Goal: Transaction & Acquisition: Purchase product/service

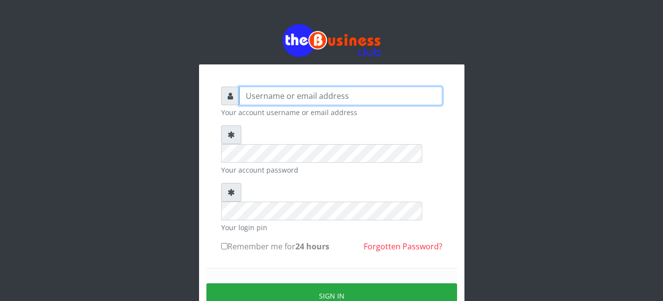
click at [261, 99] on input "text" at bounding box center [340, 95] width 203 height 19
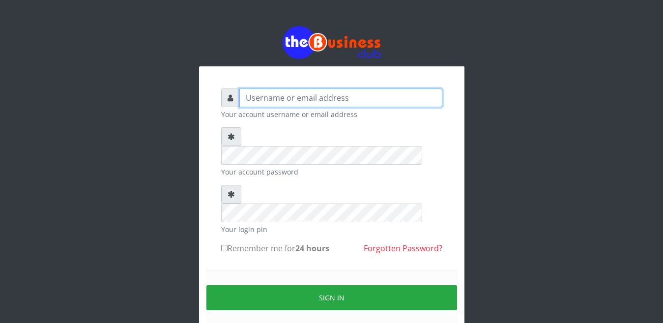
click at [321, 93] on input "text" at bounding box center [340, 97] width 203 height 19
type input "skyrank"
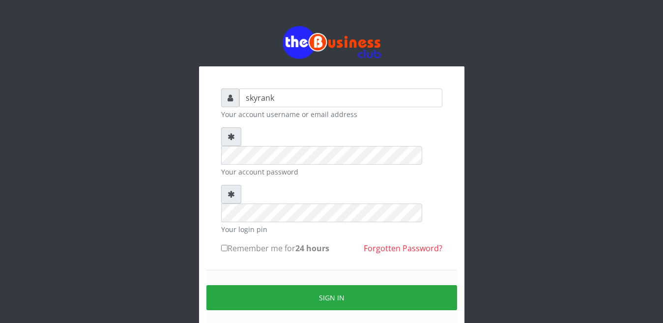
click at [226, 245] on input "Remember me for 24 hours" at bounding box center [224, 248] width 6 height 6
checkbox input "true"
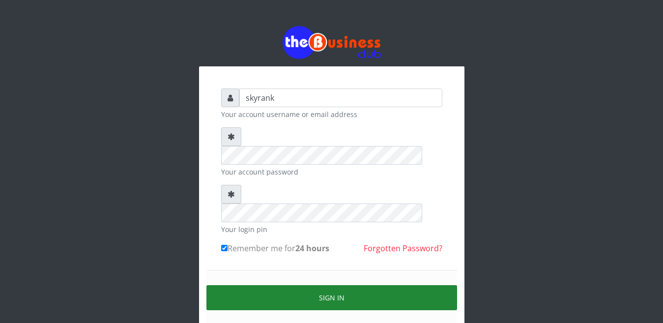
click at [293, 285] on button "Sign in" at bounding box center [331, 297] width 251 height 25
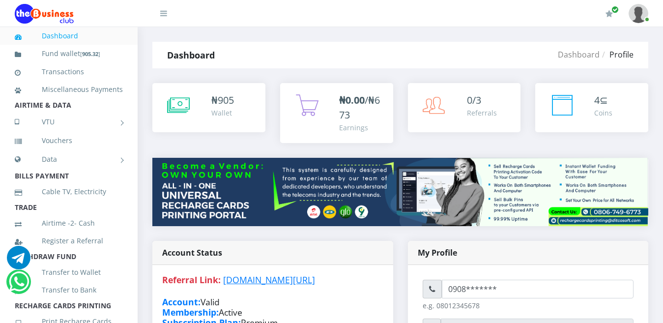
type input "skyrank"
click at [71, 36] on link "Dashboard" at bounding box center [69, 36] width 108 height 23
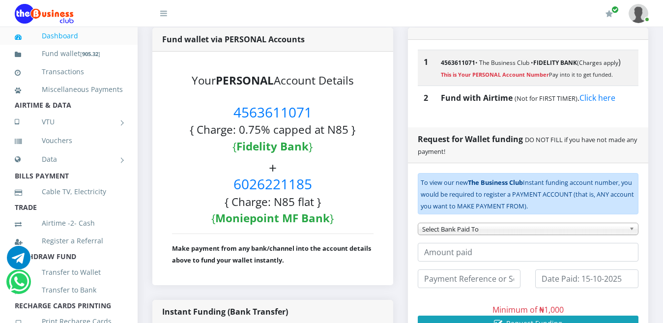
scroll to position [200, 0]
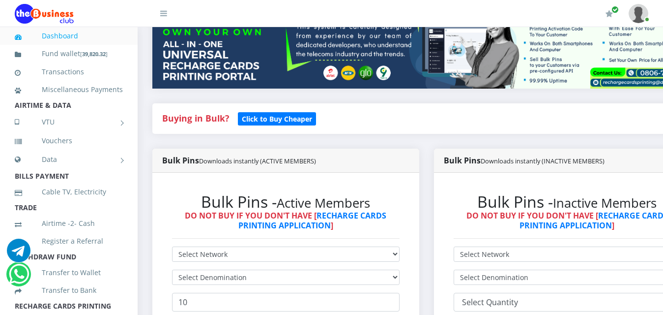
scroll to position [206, 0]
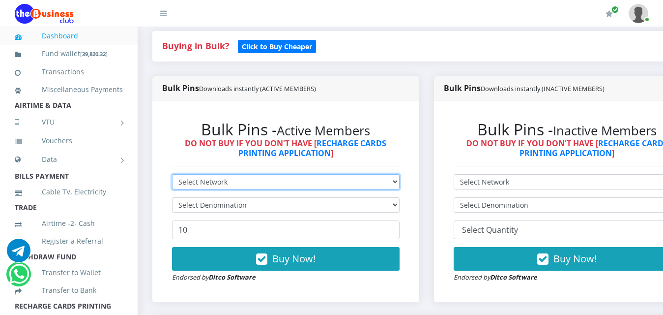
click at [400, 185] on select "Select Network MTN Globacom 9Mobile Airtel" at bounding box center [286, 181] width 228 height 15
select select "MTN"
click at [172, 176] on select "Select Network MTN Globacom 9Mobile Airtel" at bounding box center [286, 181] width 228 height 15
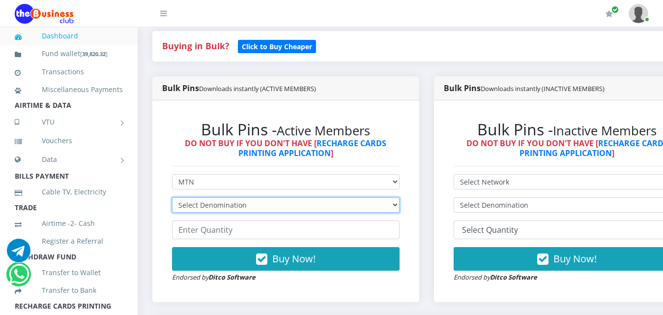
click at [363, 206] on select "Select Denomination MTN NGN100 - ₦96.99 MTN NGN200 - ₦193.98 MTN NGN400 - ₦387.…" at bounding box center [286, 204] width 228 height 15
select select "96.99-100"
click at [172, 199] on select "Select Denomination MTN NGN100 - ₦96.99 MTN NGN200 - ₦193.98 MTN NGN400 - ₦387.…" at bounding box center [286, 204] width 228 height 15
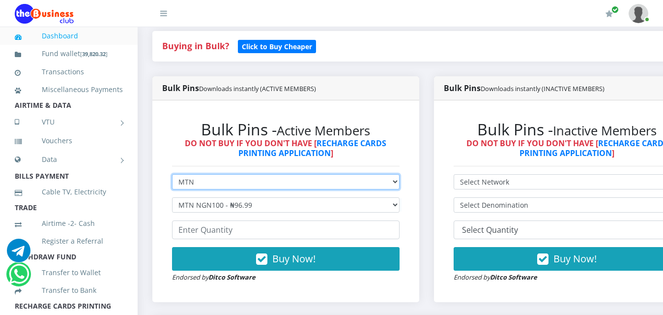
click at [400, 185] on select "Select Network MTN Globacom 9Mobile Airtel" at bounding box center [286, 181] width 228 height 15
select select "Airtel"
click at [172, 176] on select "Select Network MTN Globacom 9Mobile Airtel" at bounding box center [286, 181] width 228 height 15
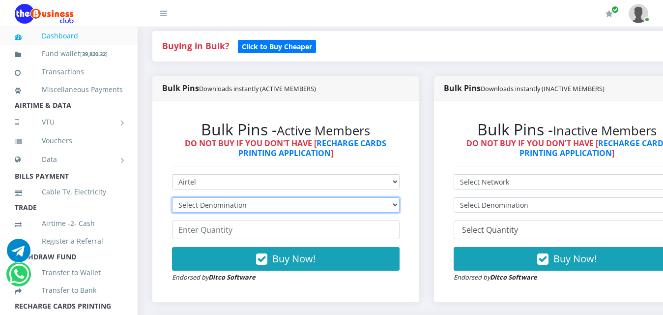
click at [398, 205] on select "Select Denomination Airtel NGN100 - ₦96.38 Airtel NGN200 - ₦192.76 Airtel NGN50…" at bounding box center [286, 204] width 228 height 15
select select "96.38-100"
click at [172, 199] on select "Select Denomination Airtel NGN100 - ₦96.38 Airtel NGN200 - ₦192.76 Airtel NGN50…" at bounding box center [286, 204] width 228 height 15
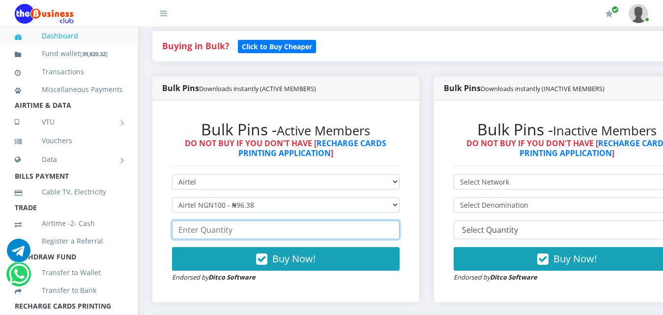
click at [338, 233] on input "number" at bounding box center [286, 229] width 228 height 19
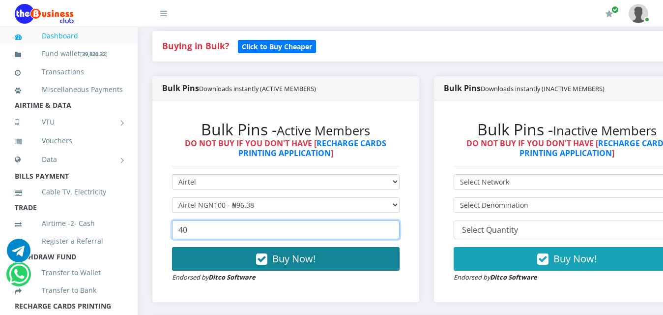
type input "40"
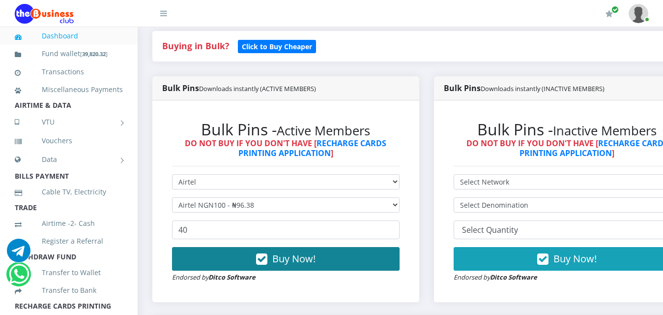
click at [298, 261] on span "Buy Now!" at bounding box center [293, 258] width 43 height 13
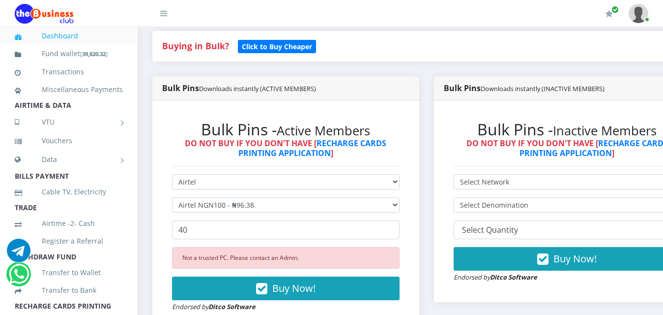
click at [319, 257] on div "Not a trusted PC. Please contact an Admin." at bounding box center [286, 258] width 228 height 22
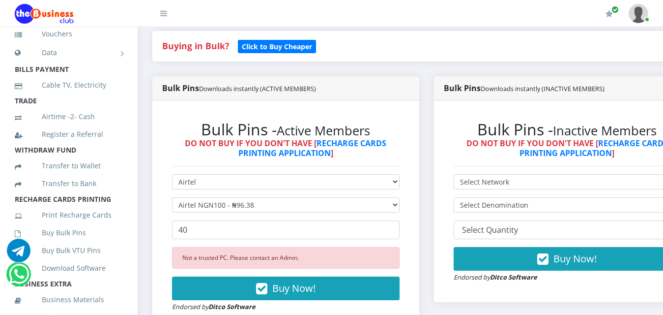
scroll to position [106, 0]
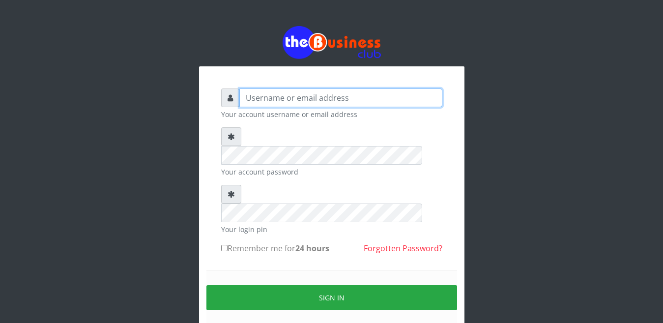
type input "skyrank"
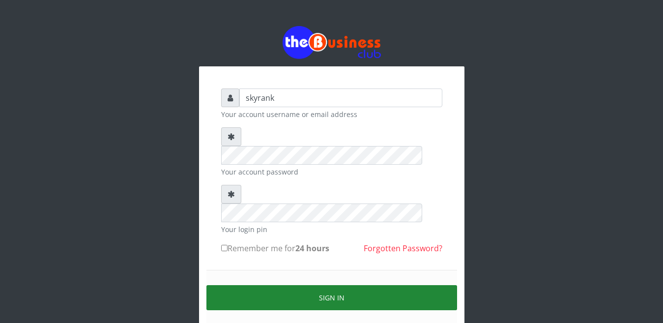
click at [321, 285] on button "Sign in" at bounding box center [331, 297] width 251 height 25
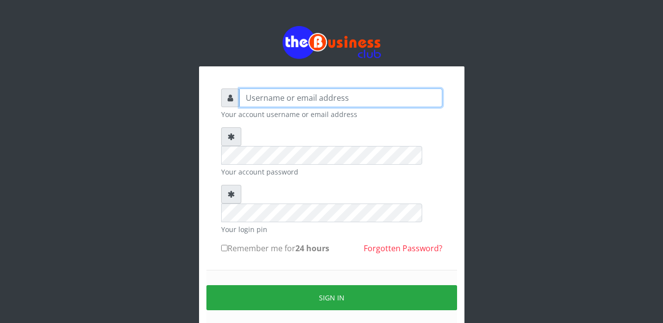
type input "skyrank"
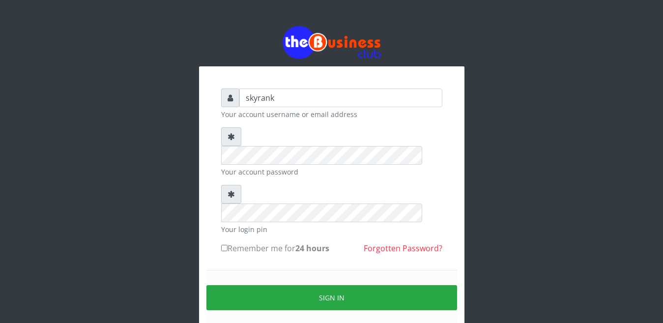
click at [228, 242] on label "Remember me for 24 hours" at bounding box center [275, 248] width 108 height 12
click at [228, 245] on input "Remember me for 24 hours" at bounding box center [224, 248] width 6 height 6
checkbox input "true"
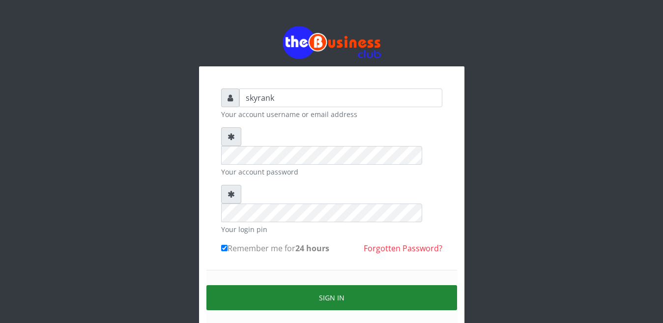
click at [296, 285] on button "Sign in" at bounding box center [331, 297] width 251 height 25
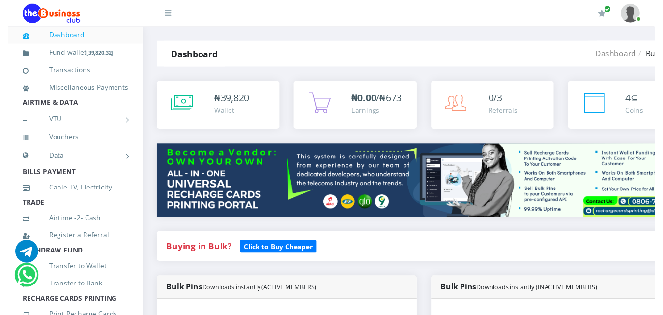
scroll to position [254, 0]
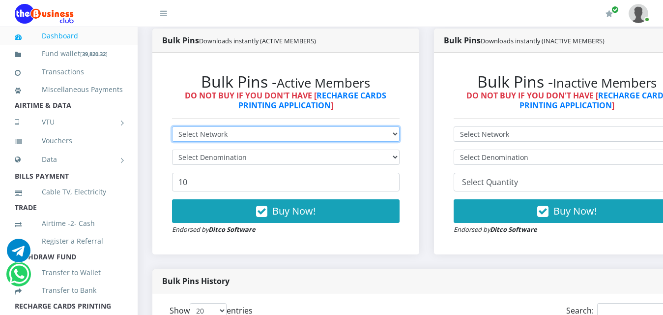
click at [372, 138] on select "Select Network MTN Globacom 9Mobile Airtel" at bounding box center [286, 133] width 228 height 15
select select "Airtel"
click at [172, 128] on select "Select Network MTN Globacom 9Mobile Airtel" at bounding box center [286, 133] width 228 height 15
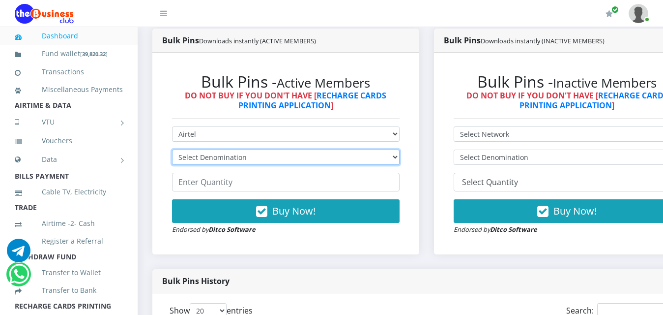
click at [320, 161] on select "Select Denomination Airtel NGN100 - ₦96.38 Airtel NGN200 - ₦192.76 Airtel NGN50…" at bounding box center [286, 156] width 228 height 15
select select "96.38-100"
click at [172, 151] on select "Select Denomination Airtel NGN100 - ₦96.38 Airtel NGN200 - ₦192.76 Airtel NGN50…" at bounding box center [286, 156] width 228 height 15
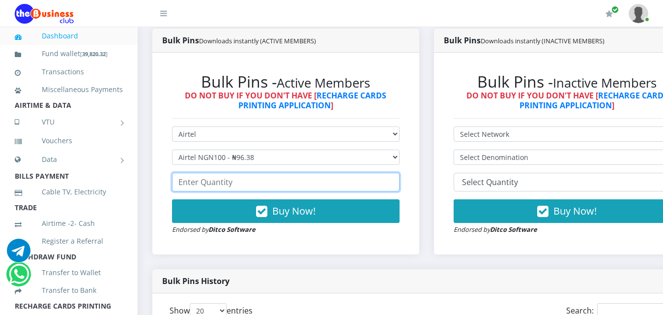
click at [294, 190] on input "number" at bounding box center [286, 182] width 228 height 19
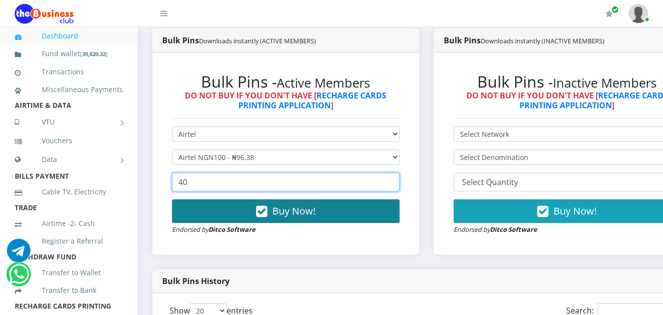
type input "40"
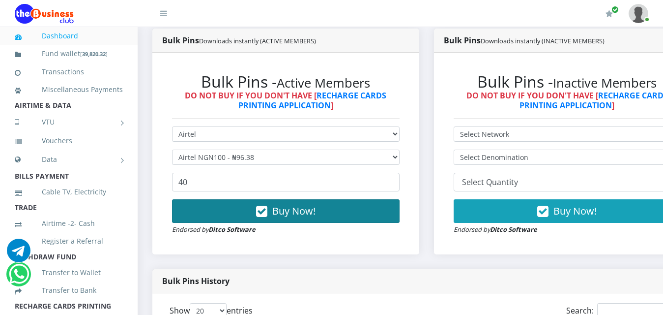
click at [288, 211] on span "Buy Now!" at bounding box center [293, 210] width 43 height 13
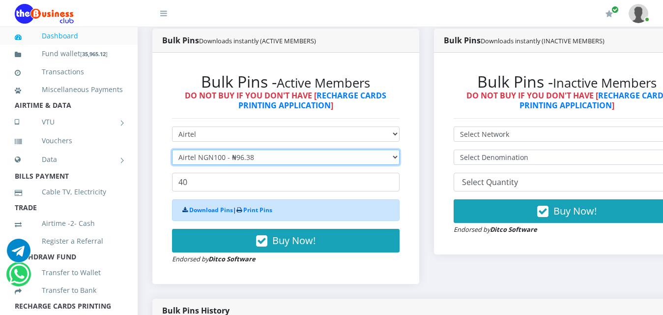
click at [293, 161] on select "Select Denomination Airtel NGN100 - ₦96.38 Airtel NGN200 - ₦192.76 Airtel NGN50…" at bounding box center [286, 156] width 228 height 15
select select "192.76-200"
click at [172, 151] on select "Select Denomination Airtel NGN100 - ₦96.38 Airtel NGN200 - ₦192.76 Airtel NGN50…" at bounding box center [286, 156] width 228 height 15
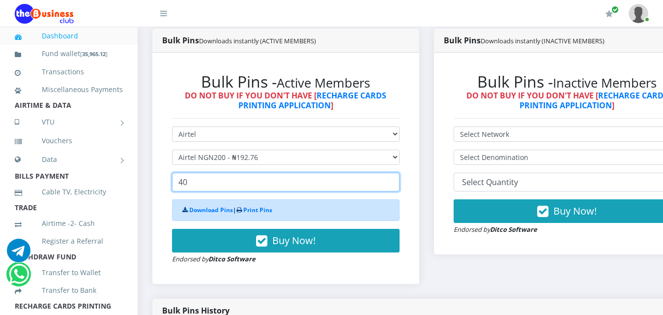
click at [237, 186] on input "40" at bounding box center [286, 182] width 228 height 19
type input "4"
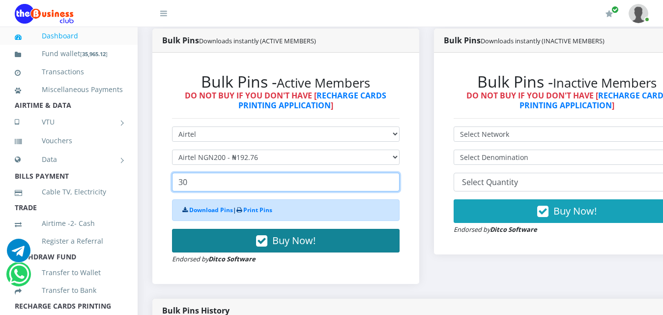
type input "30"
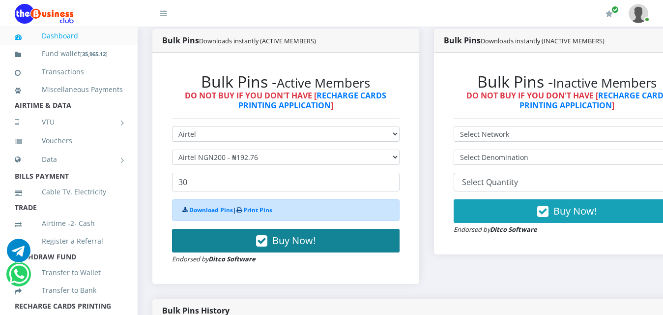
click at [262, 239] on icon "button" at bounding box center [261, 241] width 11 height 10
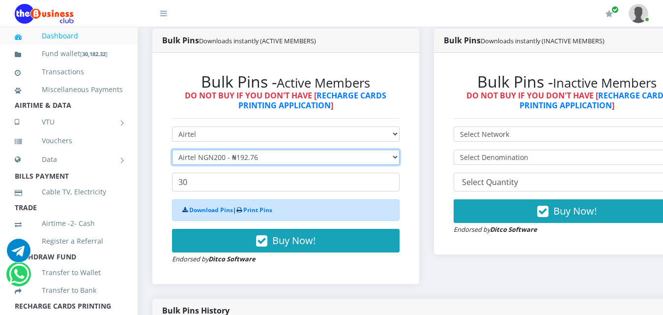
click at [248, 164] on select "Select Denomination Airtel NGN100 - ₦96.38 Airtel NGN200 - ₦192.76 Airtel NGN50…" at bounding box center [286, 156] width 228 height 15
select select "481.9-500"
click at [172, 151] on select "Select Denomination Airtel NGN100 - ₦96.38 Airtel NGN200 - ₦192.76 Airtel NGN50…" at bounding box center [286, 156] width 228 height 15
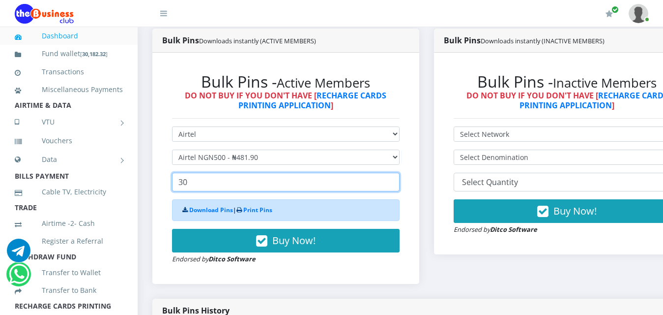
click at [232, 187] on input "30" at bounding box center [286, 182] width 228 height 19
drag, startPoint x: 232, startPoint y: 187, endPoint x: 163, endPoint y: 173, distance: 70.7
click at [163, 173] on div "Bulk Pins - Active Members DO NOT BUY IF YOU DON'T HAVE [ RECHARGE CARDS PRINTI…" at bounding box center [285, 167] width 247 height 211
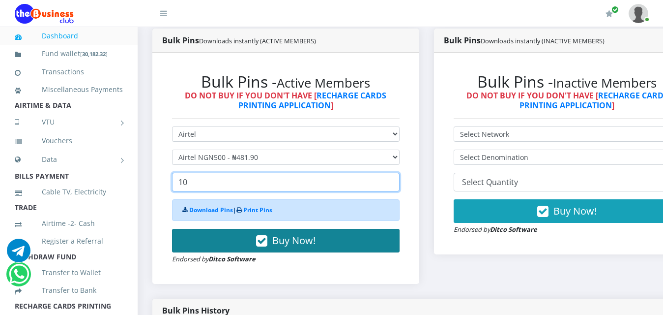
type input "10"
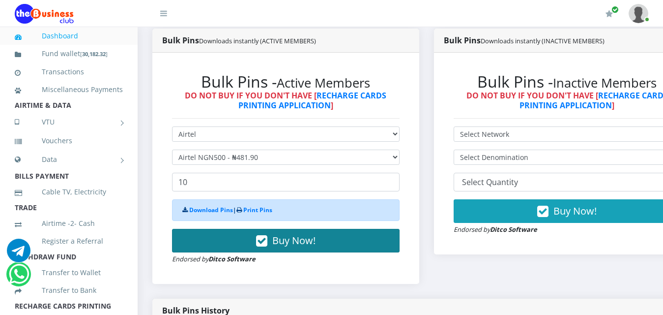
click at [277, 241] on span "Buy Now!" at bounding box center [293, 239] width 43 height 13
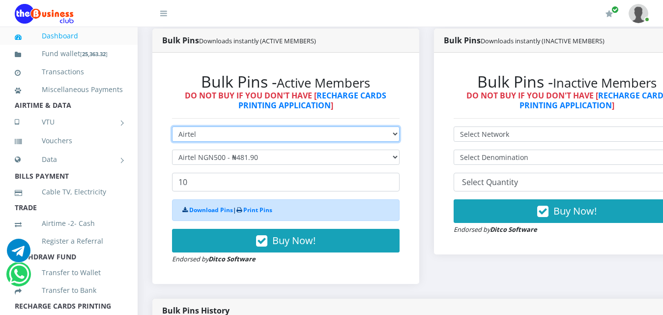
click at [307, 132] on select "Select Network MTN Globacom 9Mobile Airtel" at bounding box center [286, 133] width 228 height 15
select select "MTN"
click at [172, 128] on select "Select Network MTN Globacom 9Mobile Airtel" at bounding box center [286, 133] width 228 height 15
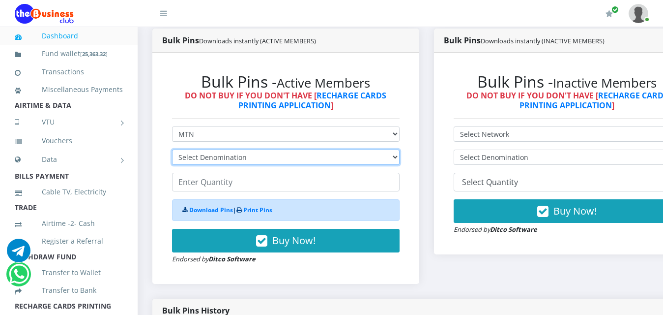
click at [291, 160] on select "Select Denomination MTN NGN100 - ₦96.99 MTN NGN200 - ₦193.98 MTN NGN400 - ₦387.…" at bounding box center [286, 156] width 228 height 15
select select "96.99-100"
click at [172, 151] on select "Select Denomination MTN NGN100 - ₦96.99 MTN NGN200 - ₦193.98 MTN NGN400 - ₦387.…" at bounding box center [286, 156] width 228 height 15
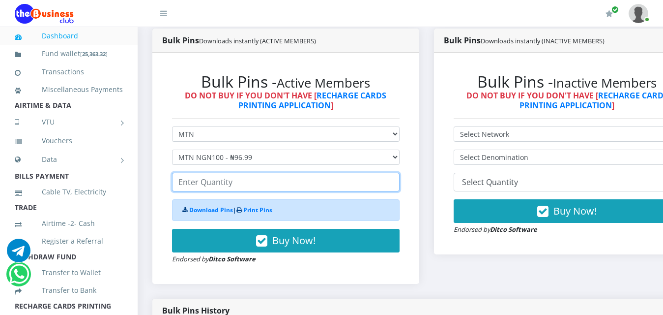
click at [264, 185] on input "number" at bounding box center [286, 182] width 228 height 19
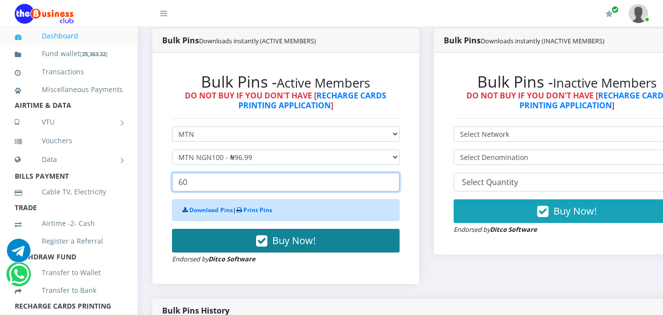
type input "60"
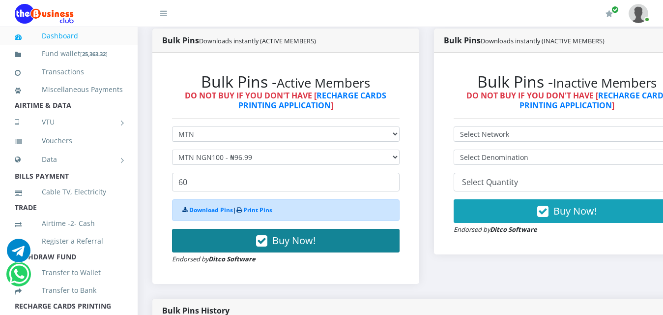
click at [288, 241] on span "Buy Now!" at bounding box center [293, 239] width 43 height 13
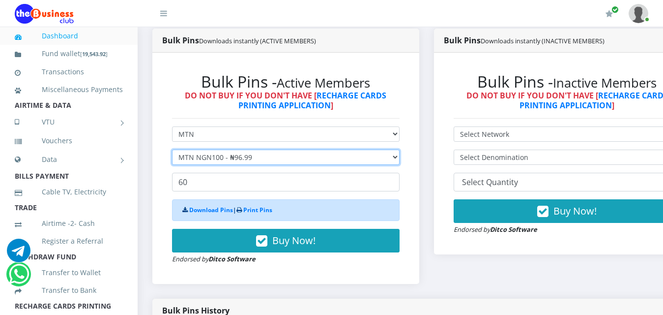
click at [285, 161] on select "Select Denomination MTN NGN100 - ₦96.99 MTN NGN200 - ₦193.98 MTN NGN400 - ₦387.…" at bounding box center [286, 156] width 228 height 15
select select "193.98-200"
click at [172, 151] on select "Select Denomination MTN NGN100 - ₦96.99 MTN NGN200 - ₦193.98 MTN NGN400 - ₦387.…" at bounding box center [286, 156] width 228 height 15
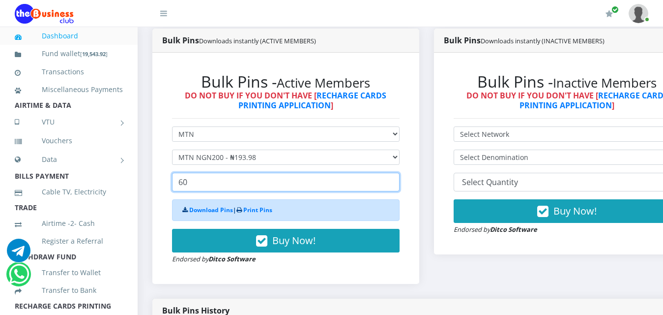
drag, startPoint x: 182, startPoint y: 185, endPoint x: 173, endPoint y: 183, distance: 10.1
click at [173, 183] on input "60" at bounding box center [286, 182] width 228 height 19
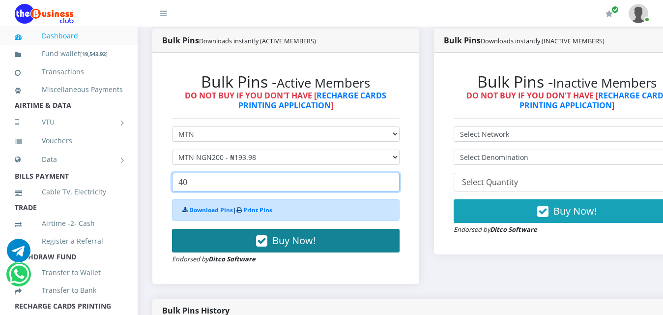
type input "40"
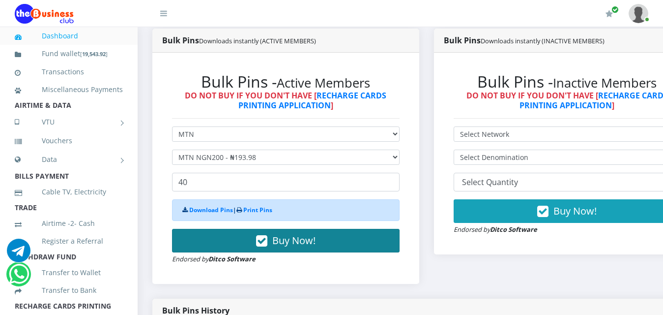
click at [244, 239] on button "Buy Now!" at bounding box center [286, 241] width 228 height 24
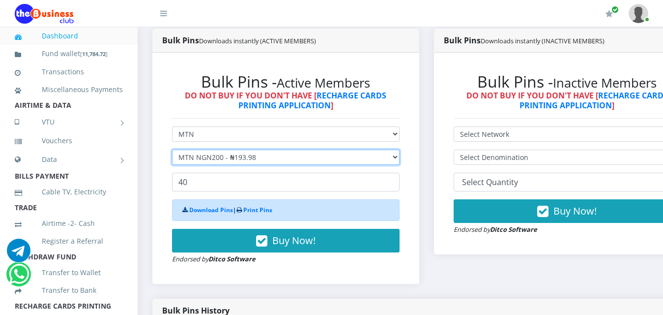
click at [212, 162] on select "Select Denomination MTN NGN100 - ₦96.99 MTN NGN200 - ₦193.98 MTN NGN400 - ₦387.…" at bounding box center [286, 156] width 228 height 15
select select "484.95-500"
click at [172, 151] on select "Select Denomination MTN NGN100 - ₦96.99 MTN NGN200 - ₦193.98 MTN NGN400 - ₦387.…" at bounding box center [286, 156] width 228 height 15
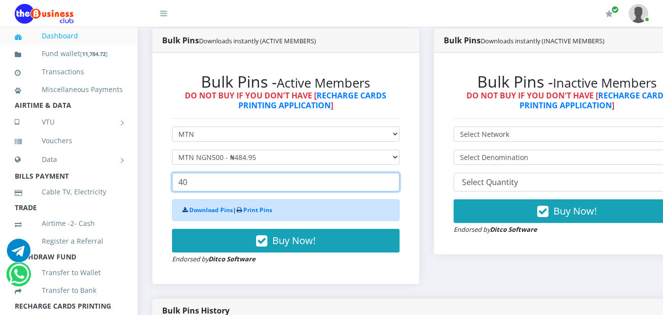
drag, startPoint x: 193, startPoint y: 186, endPoint x: 171, endPoint y: 184, distance: 22.2
click at [171, 184] on div "Bulk Pins - Active Members DO NOT BUY IF YOU DON'T HAVE [ RECHARGE CARDS PRINTI…" at bounding box center [285, 167] width 247 height 211
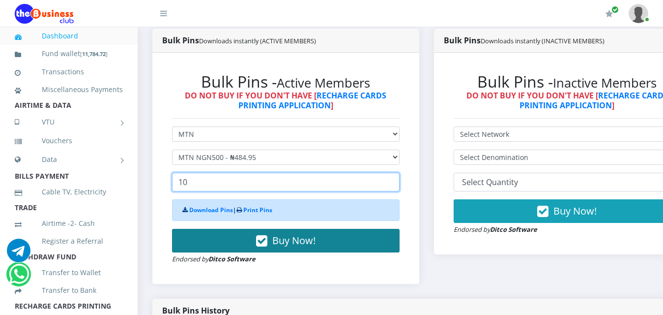
type input "10"
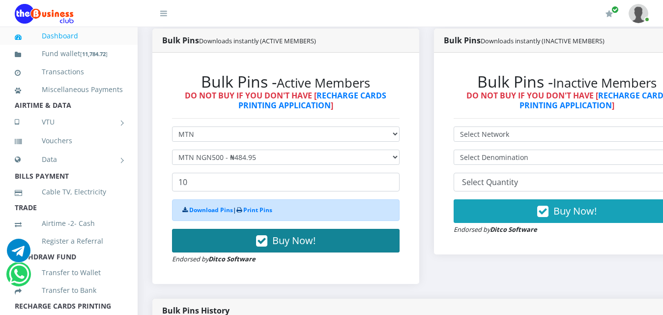
click at [251, 248] on button "Buy Now!" at bounding box center [286, 241] width 228 height 24
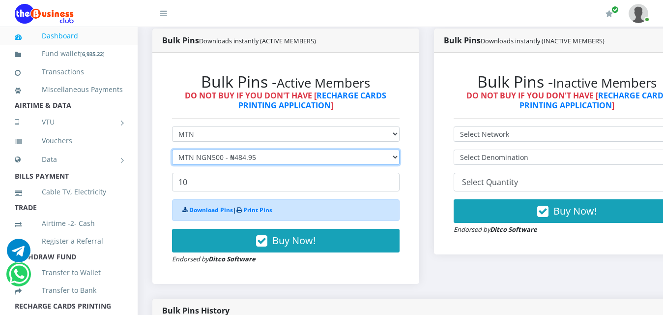
click at [230, 159] on select "Select Denomination MTN NGN100 - ₦96.99 MTN NGN200 - ₦193.98 MTN NGN400 - ₦387.…" at bounding box center [286, 156] width 228 height 15
select select "969.9-1000"
click at [172, 151] on select "Select Denomination MTN NGN100 - ₦96.99 MTN NGN200 - ₦193.98 MTN NGN400 - ₦387.…" at bounding box center [286, 156] width 228 height 15
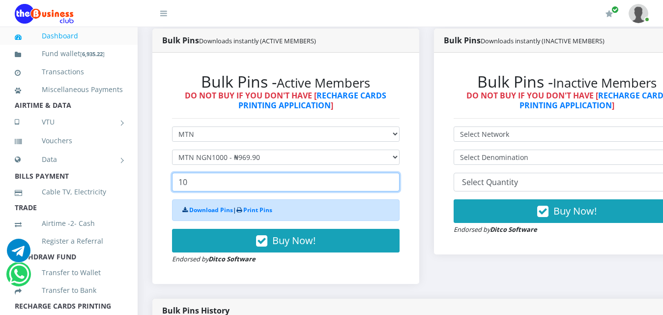
drag, startPoint x: 205, startPoint y: 187, endPoint x: 162, endPoint y: 187, distance: 43.2
click at [162, 187] on div "Bulk Pins - Active Members DO NOT BUY IF YOU DON'T HAVE [ RECHARGE CARDS PRINTI…" at bounding box center [285, 167] width 247 height 211
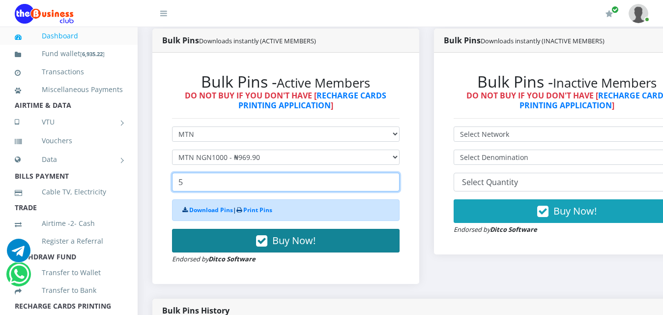
type input "5"
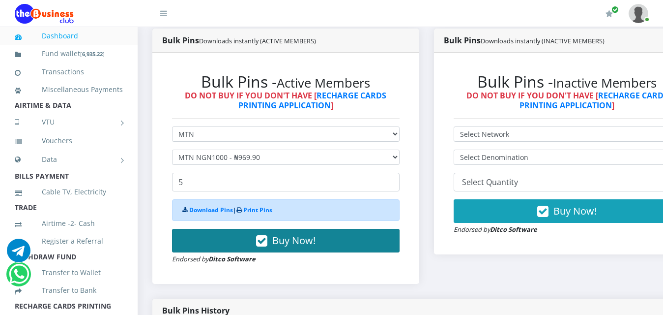
click at [267, 244] on icon "button" at bounding box center [261, 241] width 11 height 10
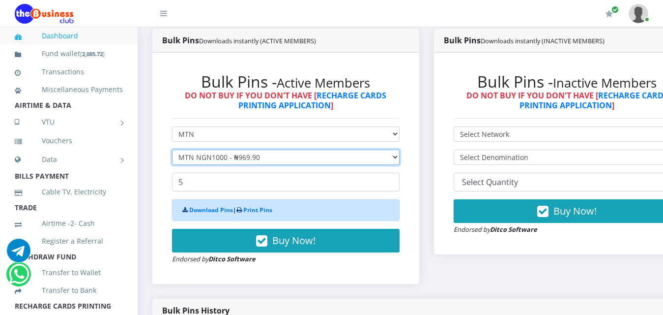
click at [260, 160] on select "Select Denomination MTN NGN100 - ₦96.99 MTN NGN200 - ₦193.98 MTN NGN400 - ₦387.…" at bounding box center [286, 156] width 228 height 15
select select "96.99-100"
click at [172, 151] on select "Select Denomination MTN NGN100 - ₦96.99 MTN NGN200 - ₦193.98 MTN NGN400 - ₦387.…" at bounding box center [286, 156] width 228 height 15
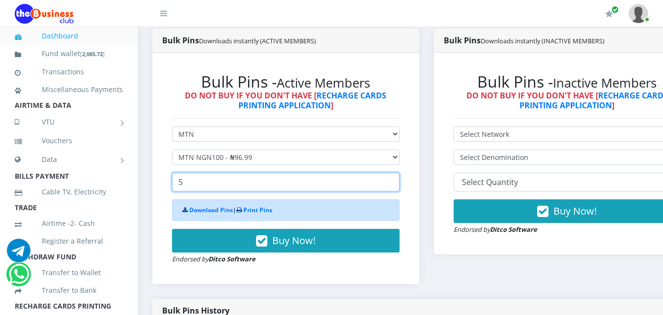
drag, startPoint x: 238, startPoint y: 190, endPoint x: 148, endPoint y: 186, distance: 90.5
click at [148, 186] on div "Bulk Pins Downloads instantly (ACTIVE MEMBERS) Bulk Pins - Active Members DO NO…" at bounding box center [286, 164] width 282 height 270
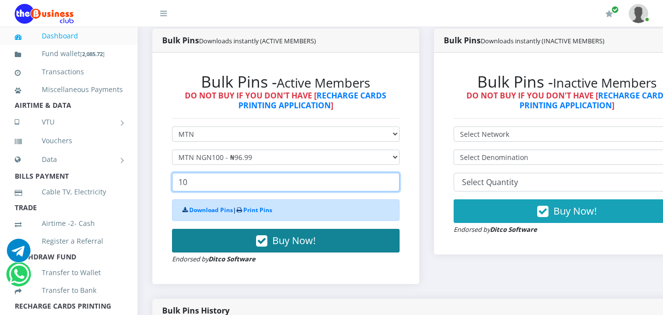
type input "10"
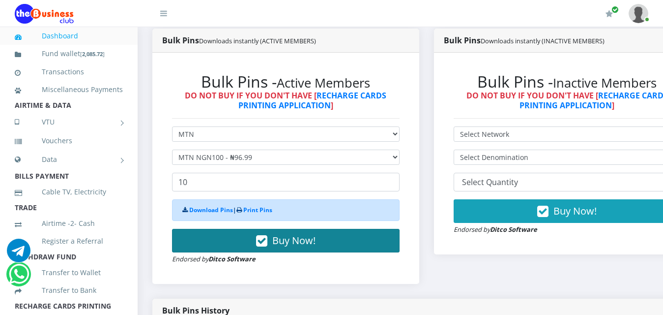
click at [239, 244] on button "Buy Now!" at bounding box center [286, 241] width 228 height 24
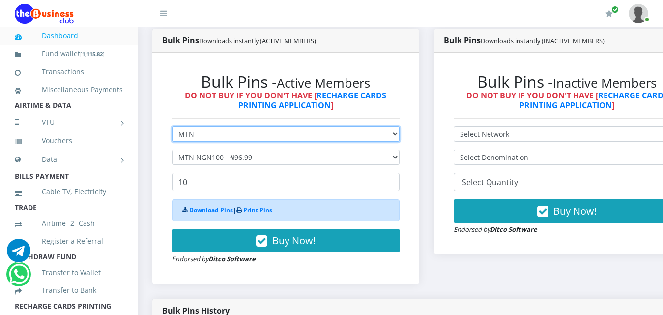
click at [332, 140] on select "Select Network MTN Globacom 9Mobile Airtel" at bounding box center [286, 133] width 228 height 15
select select "Airtel"
click at [172, 128] on select "Select Network MTN Globacom 9Mobile Airtel" at bounding box center [286, 133] width 228 height 15
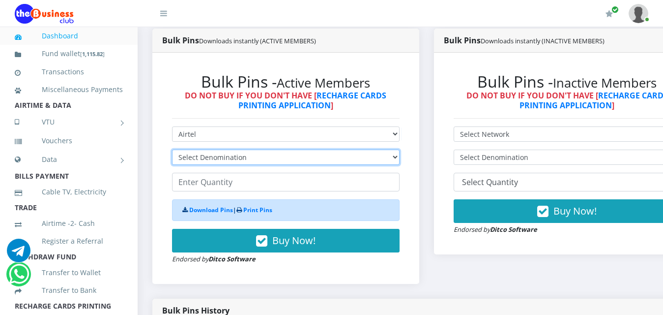
click at [285, 157] on select "Select Denomination Airtel NGN100 - ₦96.38 Airtel NGN200 - ₦192.76 Airtel NGN50…" at bounding box center [286, 156] width 228 height 15
select select "96.38-100"
click at [172, 151] on select "Select Denomination Airtel NGN100 - ₦96.38 Airtel NGN200 - ₦192.76 Airtel NGN50…" at bounding box center [286, 156] width 228 height 15
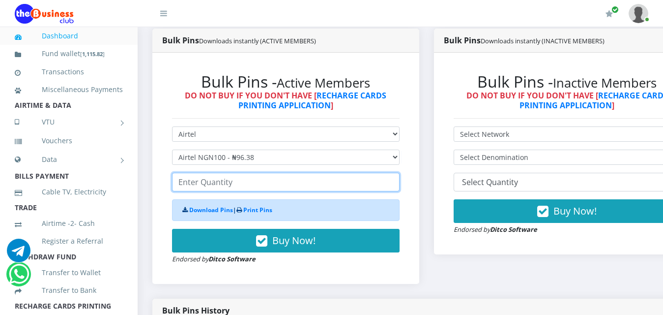
click at [263, 189] on input "number" at bounding box center [286, 182] width 228 height 19
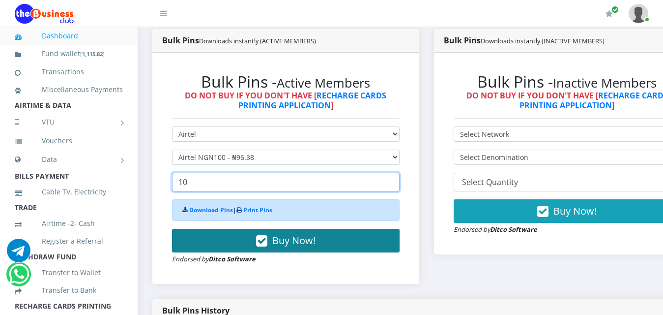
type input "10"
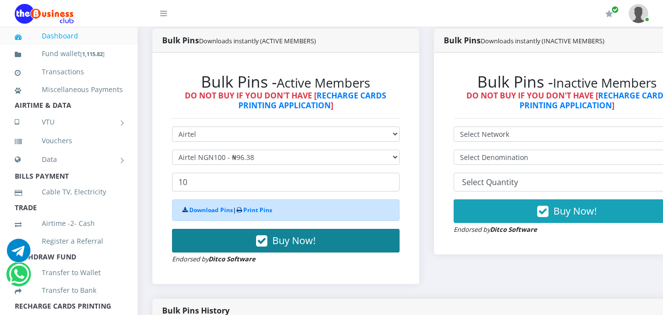
click at [257, 242] on button "Buy Now!" at bounding box center [286, 241] width 228 height 24
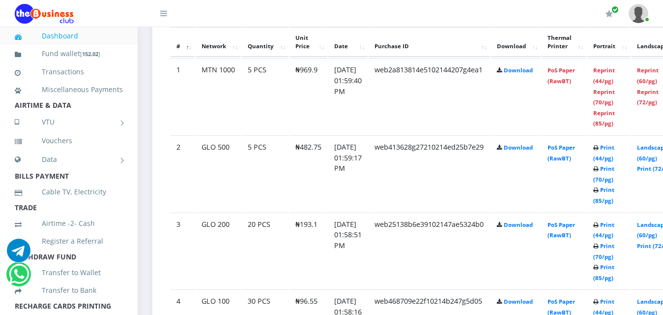
scroll to position [451, 0]
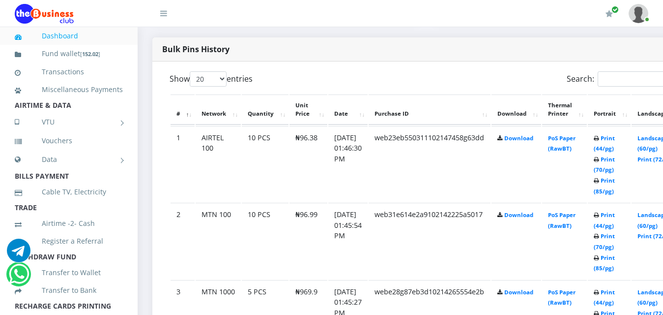
scroll to position [496, 0]
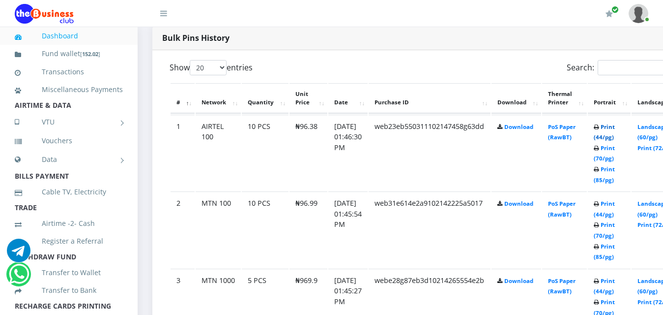
click at [615, 129] on link "Print (44/pg)" at bounding box center [604, 132] width 21 height 18
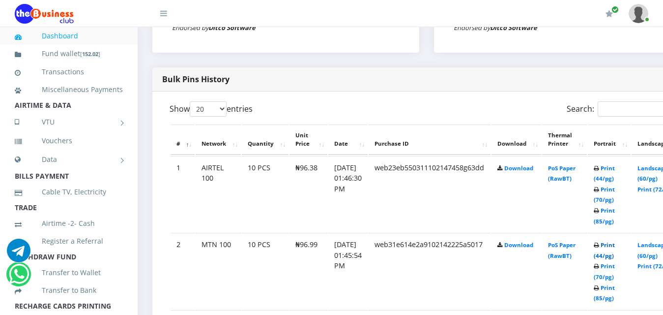
click at [615, 246] on link "Print (44/pg)" at bounding box center [604, 250] width 21 height 18
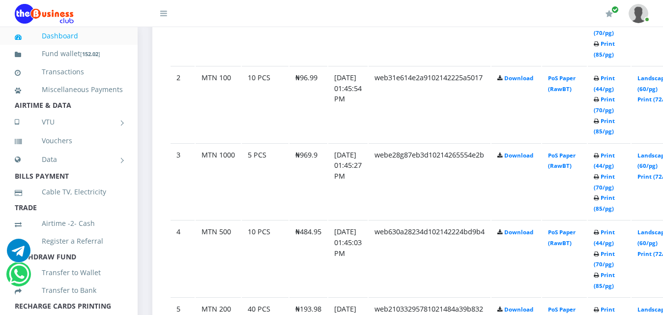
scroll to position [625, 0]
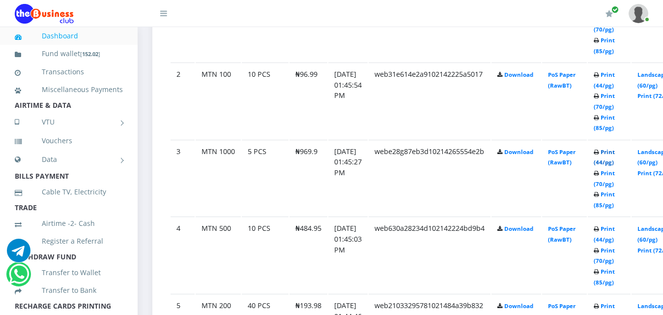
click at [615, 154] on link "Print (44/pg)" at bounding box center [604, 157] width 21 height 18
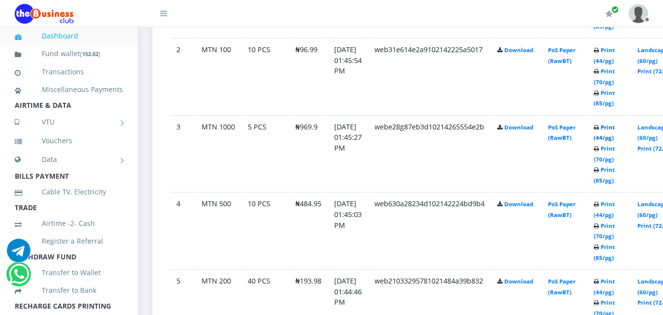
scroll to position [625, 0]
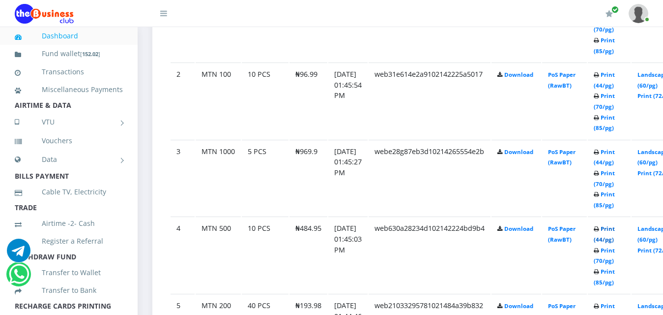
click at [615, 231] on link "Print (44/pg)" at bounding box center [604, 234] width 21 height 18
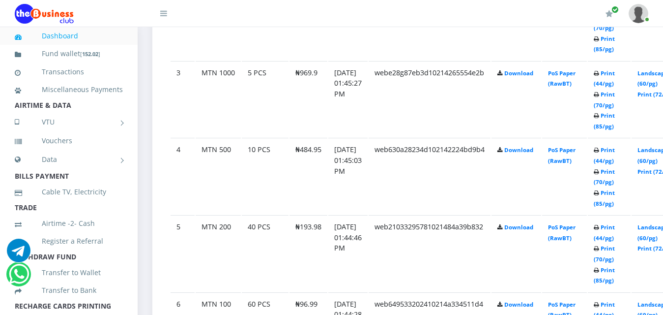
scroll to position [723, 0]
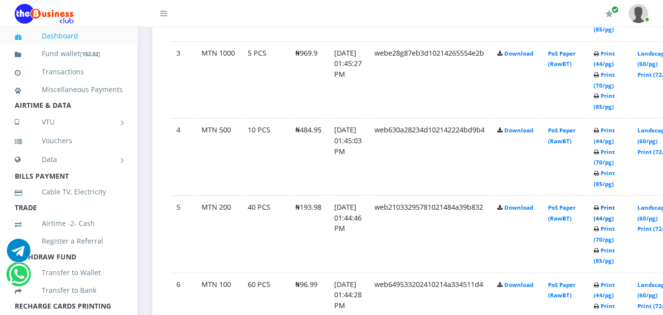
click at [615, 209] on link "Print (44/pg)" at bounding box center [604, 212] width 21 height 18
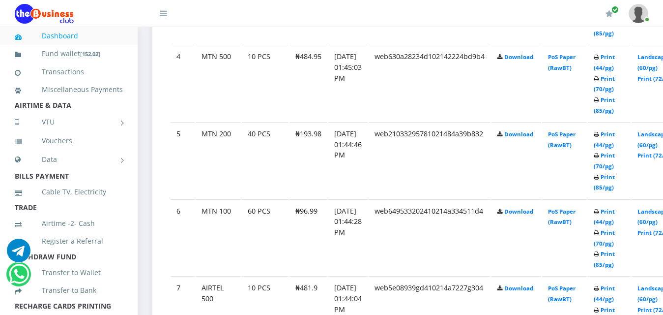
scroll to position [802, 0]
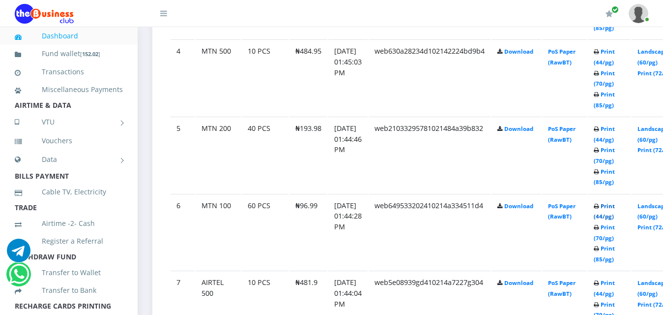
click at [615, 209] on link "Print (44/pg)" at bounding box center [604, 211] width 21 height 18
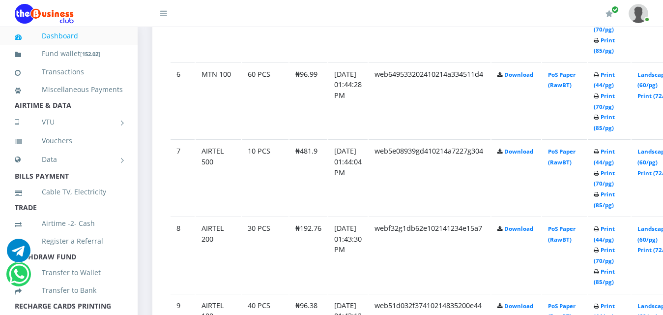
scroll to position [959, 0]
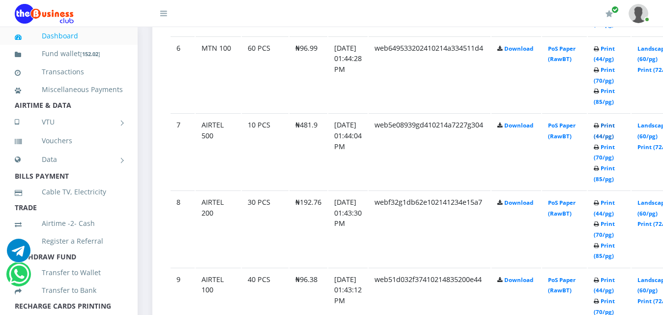
click at [615, 128] on link "Print (44/pg)" at bounding box center [604, 130] width 21 height 18
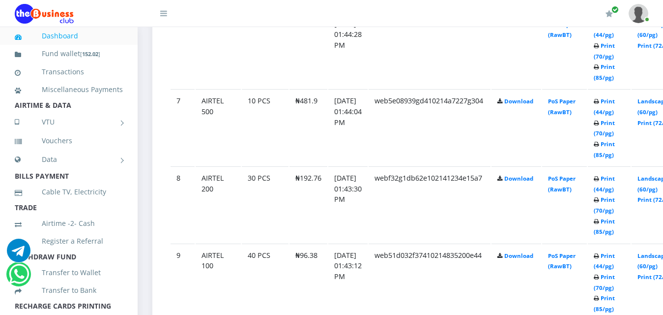
scroll to position [959, 0]
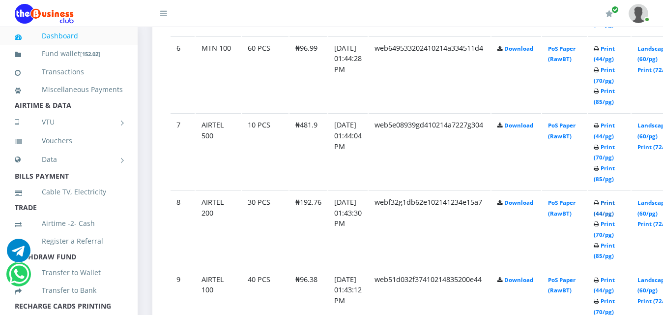
click at [615, 205] on link "Print (44/pg)" at bounding box center [604, 208] width 21 height 18
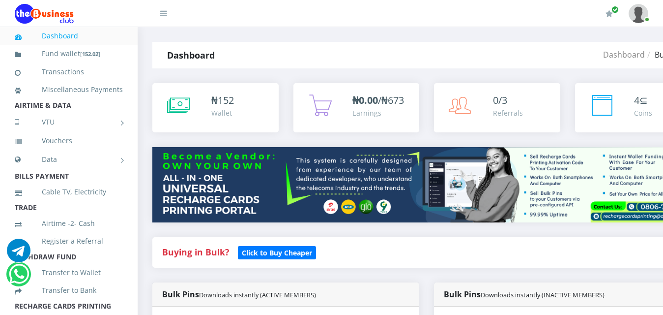
click at [322, 118] on div at bounding box center [320, 106] width 25 height 26
